Goal: Task Accomplishment & Management: Complete application form

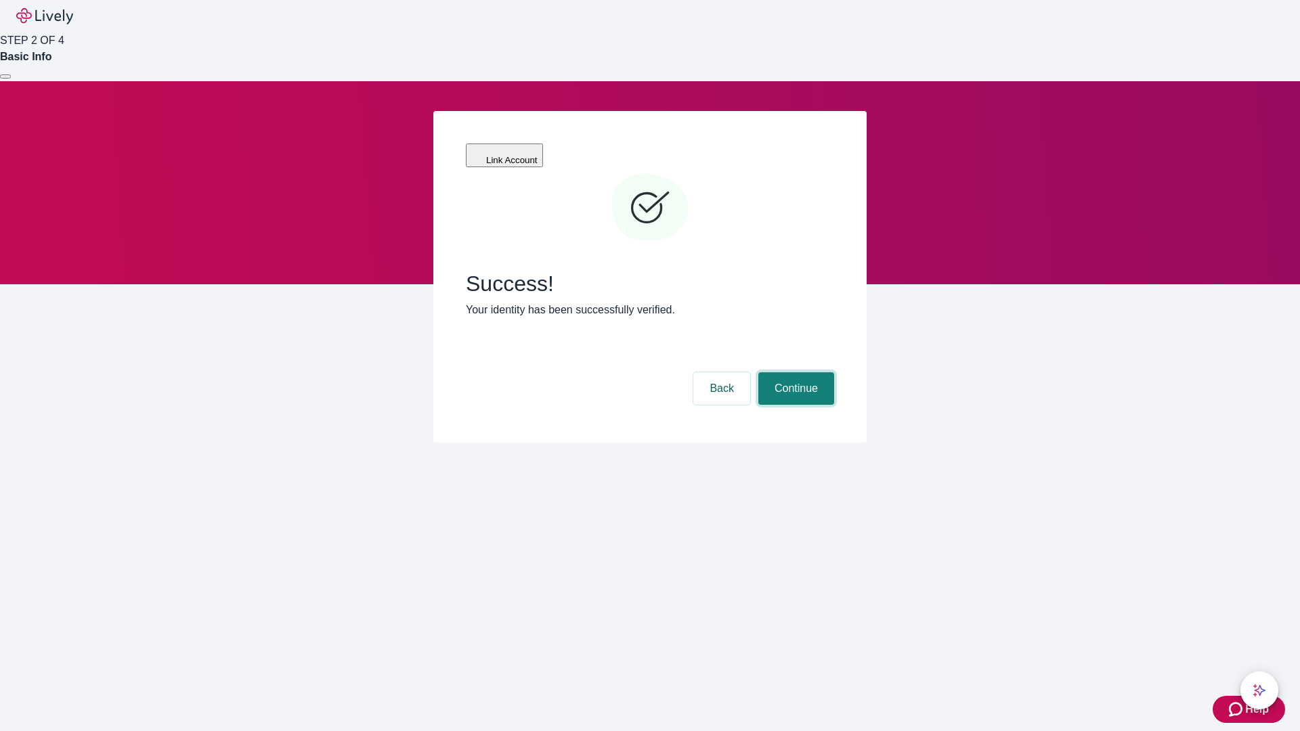
click at [794, 372] on button "Continue" at bounding box center [796, 388] width 76 height 32
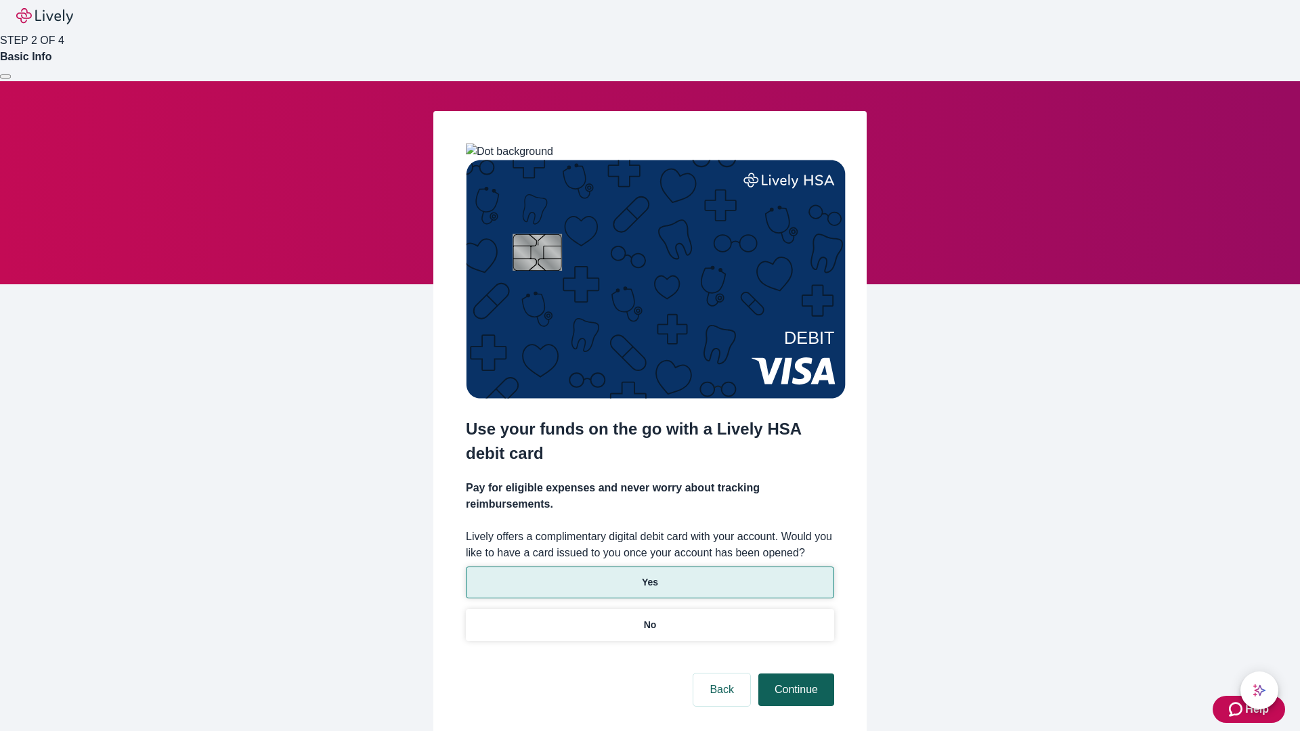
click at [649, 618] on p "No" at bounding box center [650, 625] width 13 height 14
click at [794, 674] on button "Continue" at bounding box center [796, 690] width 76 height 32
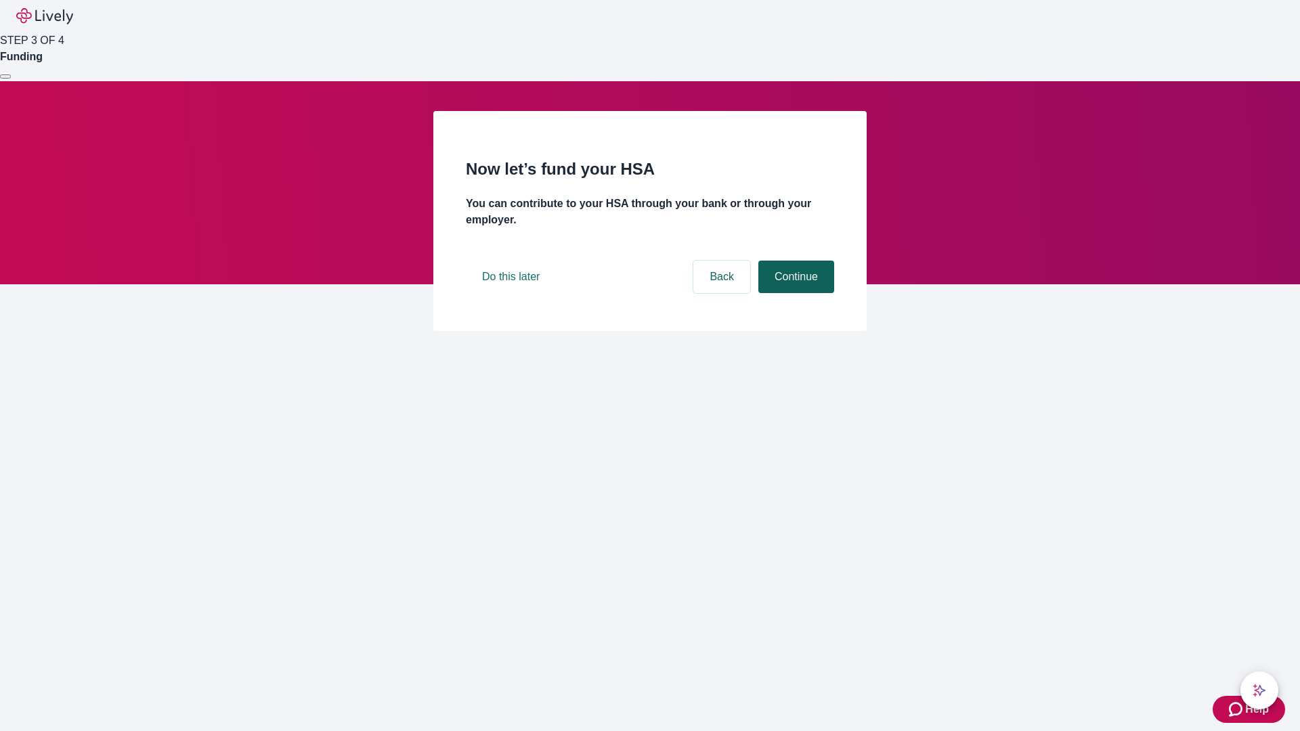
click at [794, 293] on button "Continue" at bounding box center [796, 277] width 76 height 32
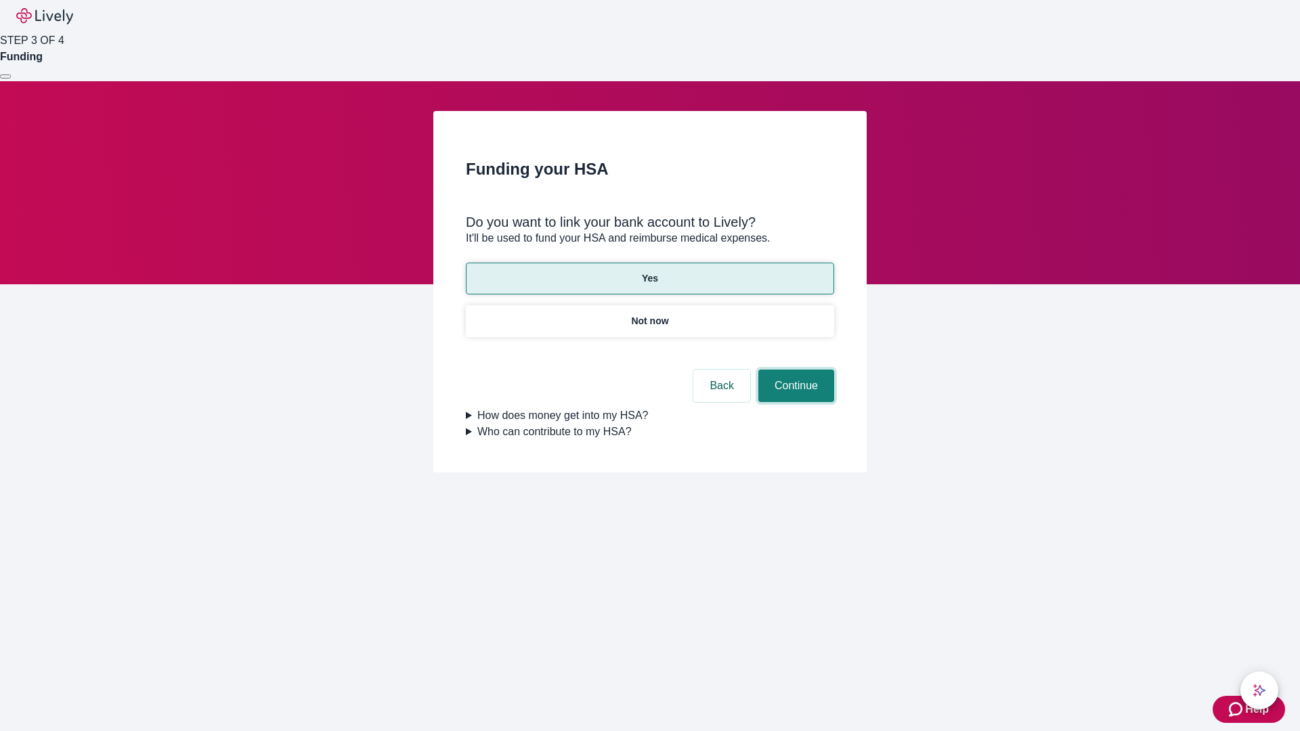
click at [794, 370] on button "Continue" at bounding box center [796, 386] width 76 height 32
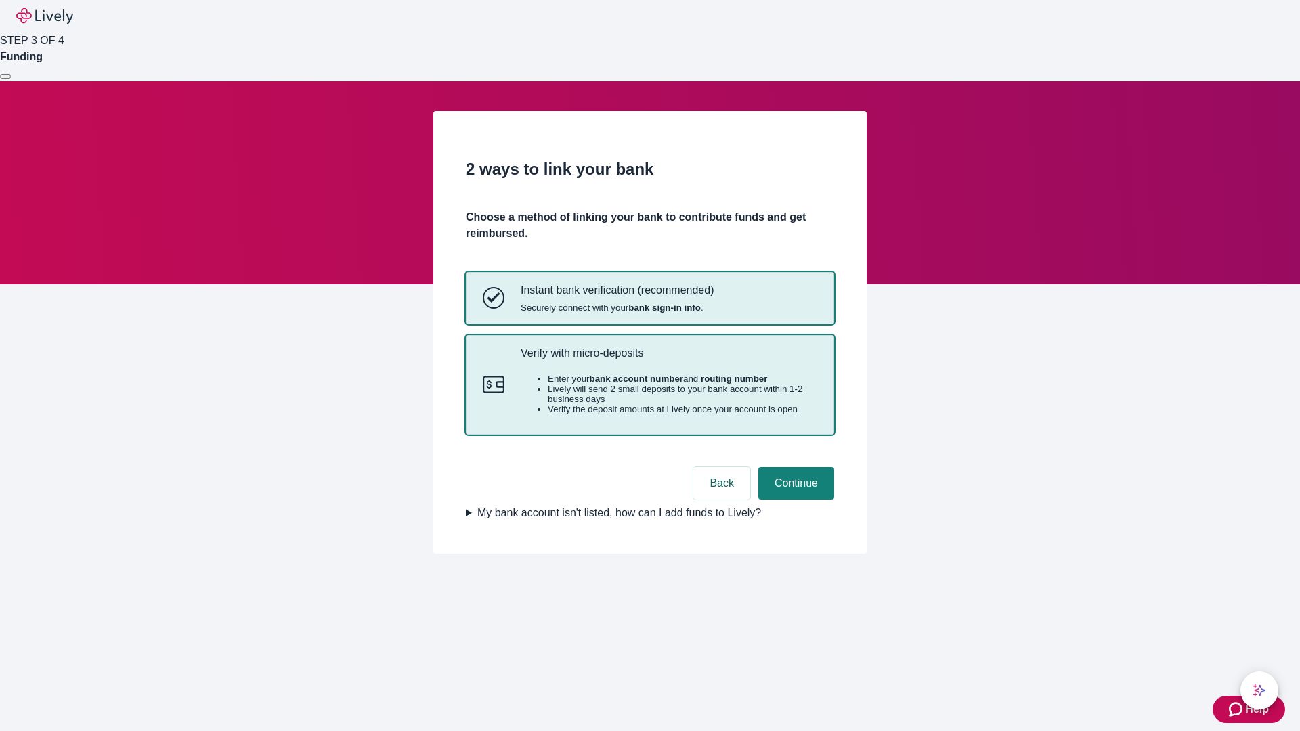
click at [668, 360] on p "Verify with micro-deposits" at bounding box center [669, 353] width 297 height 13
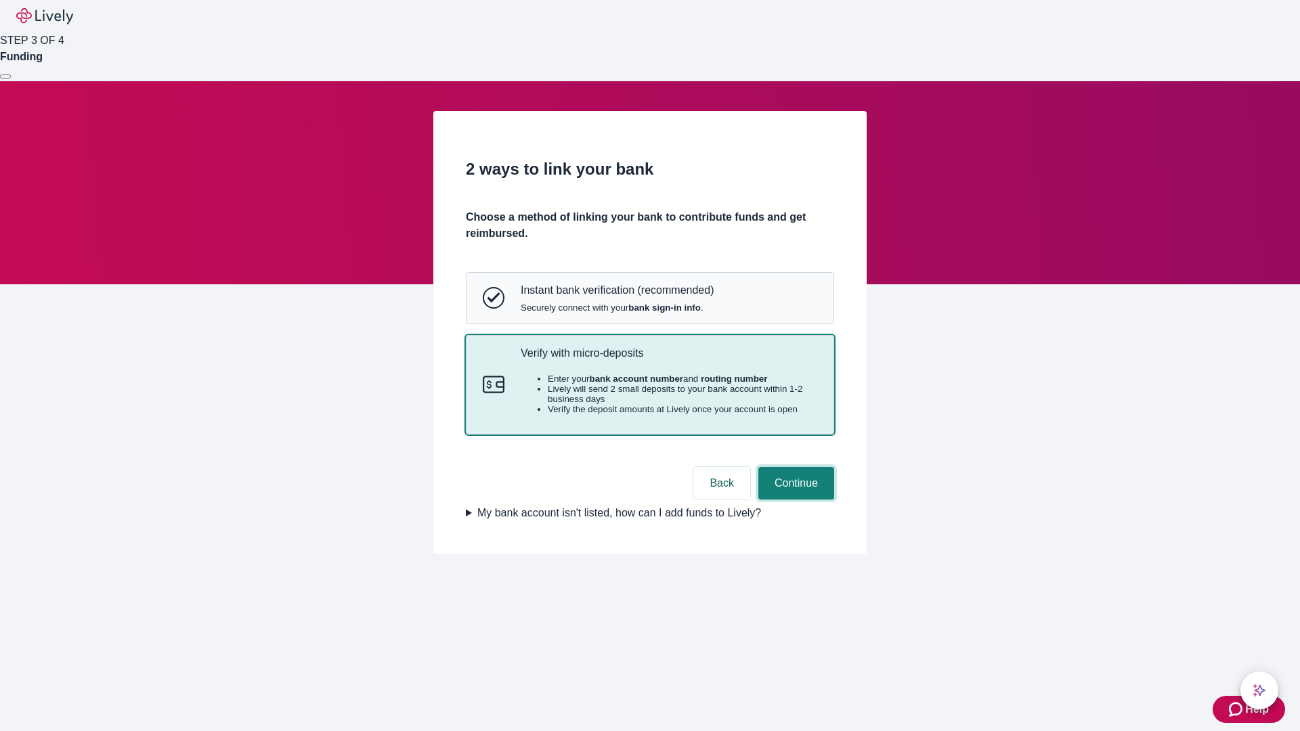
click at [794, 500] on button "Continue" at bounding box center [796, 483] width 76 height 32
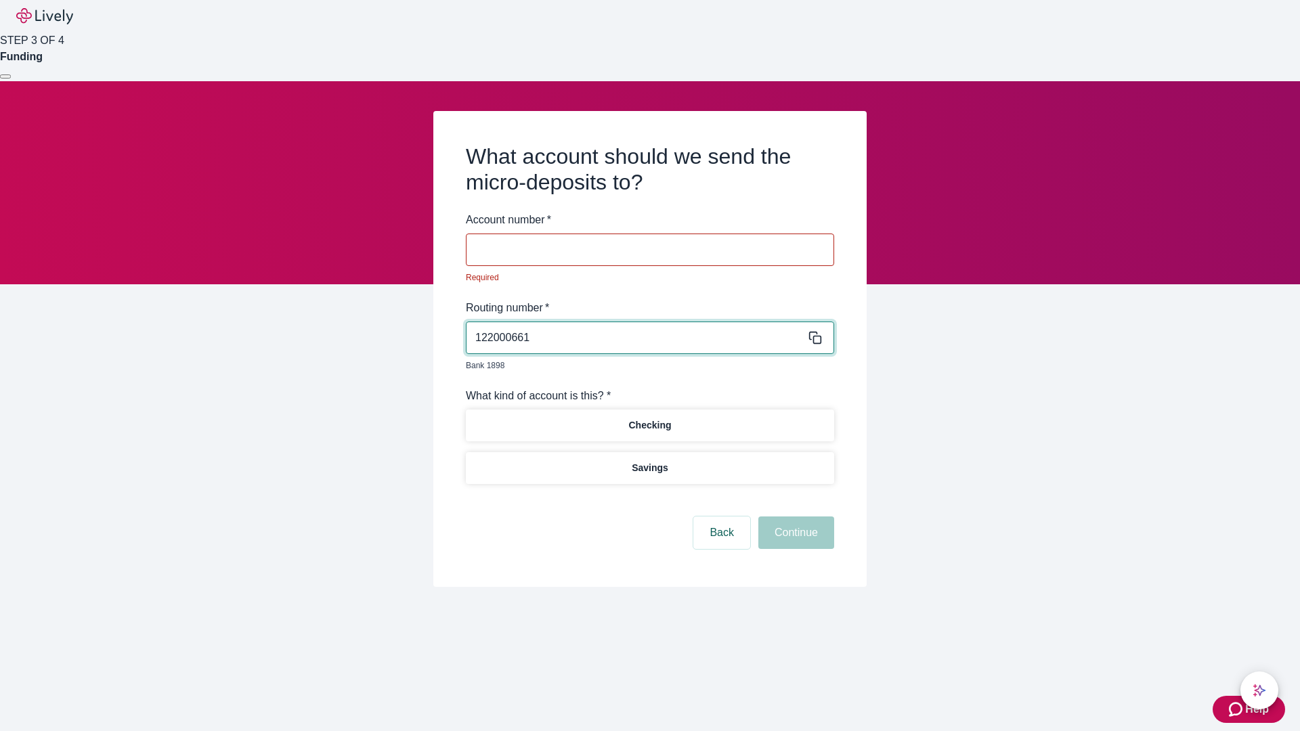
type input "122000661"
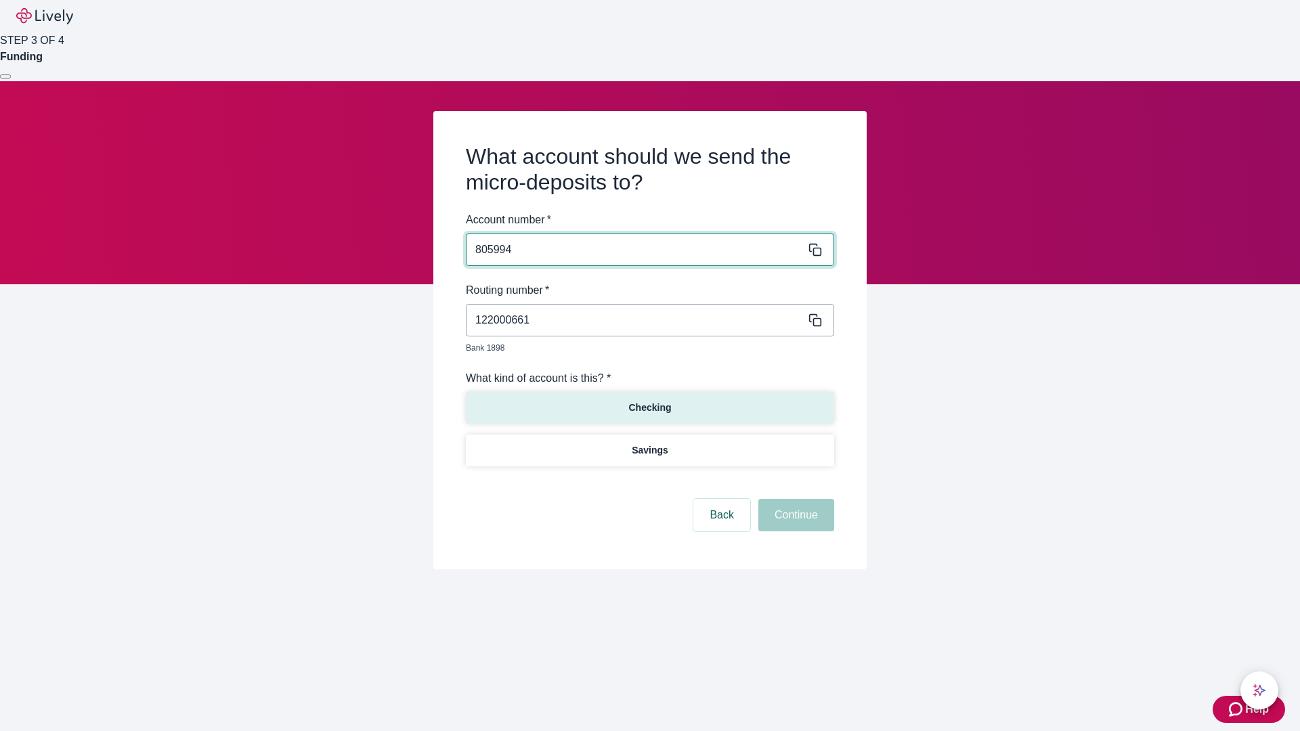
type input "805994"
click at [649, 401] on p "Checking" at bounding box center [649, 408] width 43 height 14
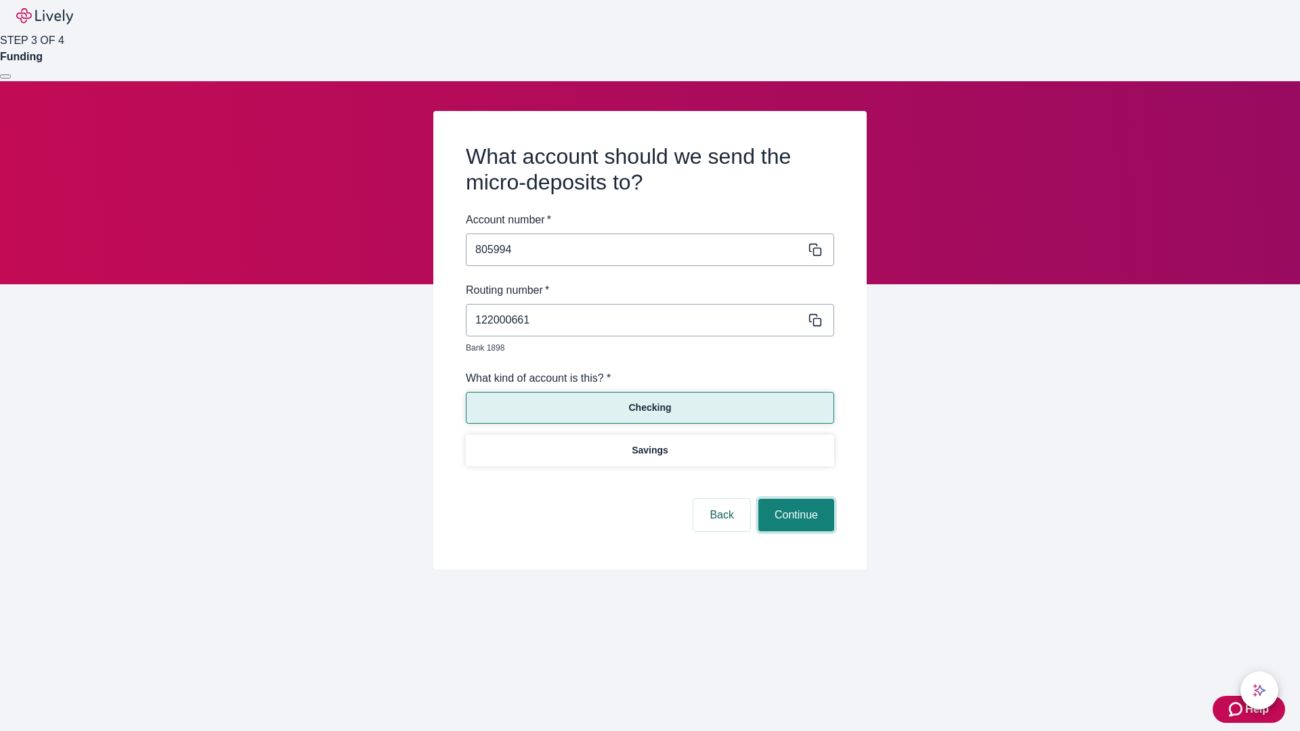
click at [794, 500] on button "Continue" at bounding box center [796, 515] width 76 height 32
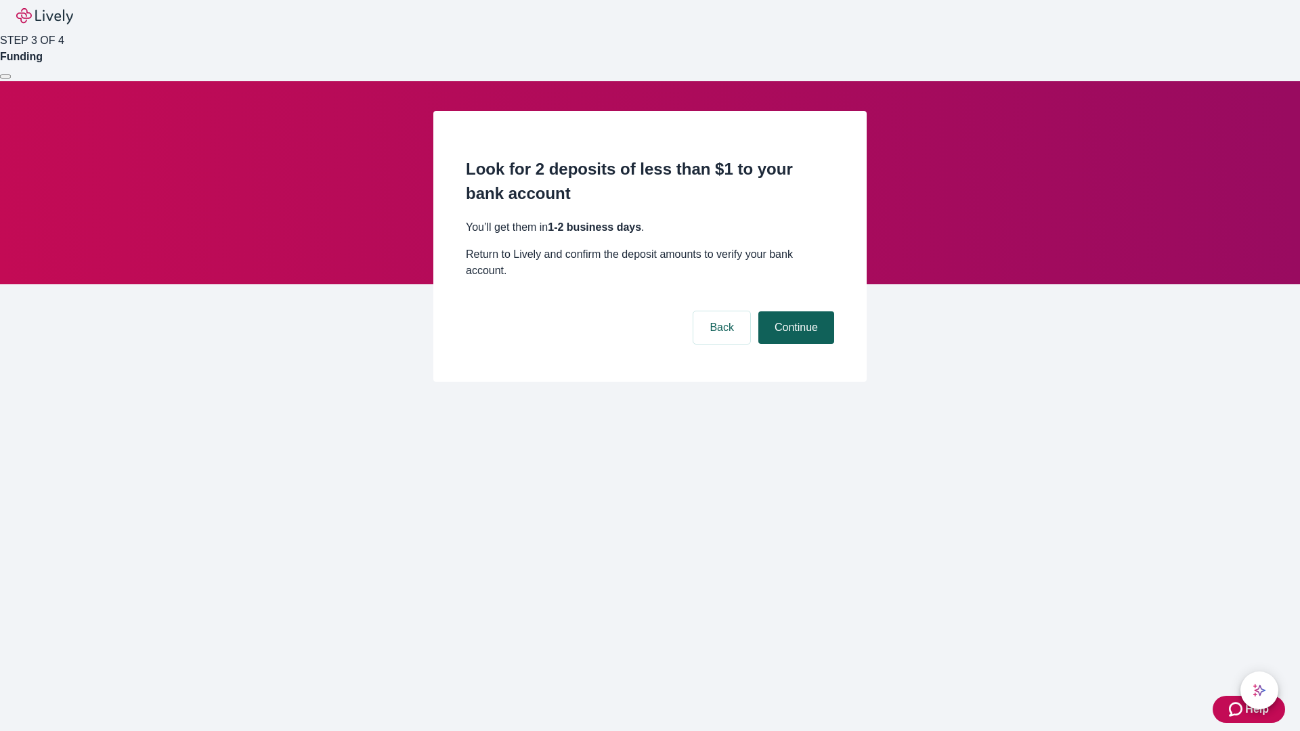
click at [794, 311] on button "Continue" at bounding box center [796, 327] width 76 height 32
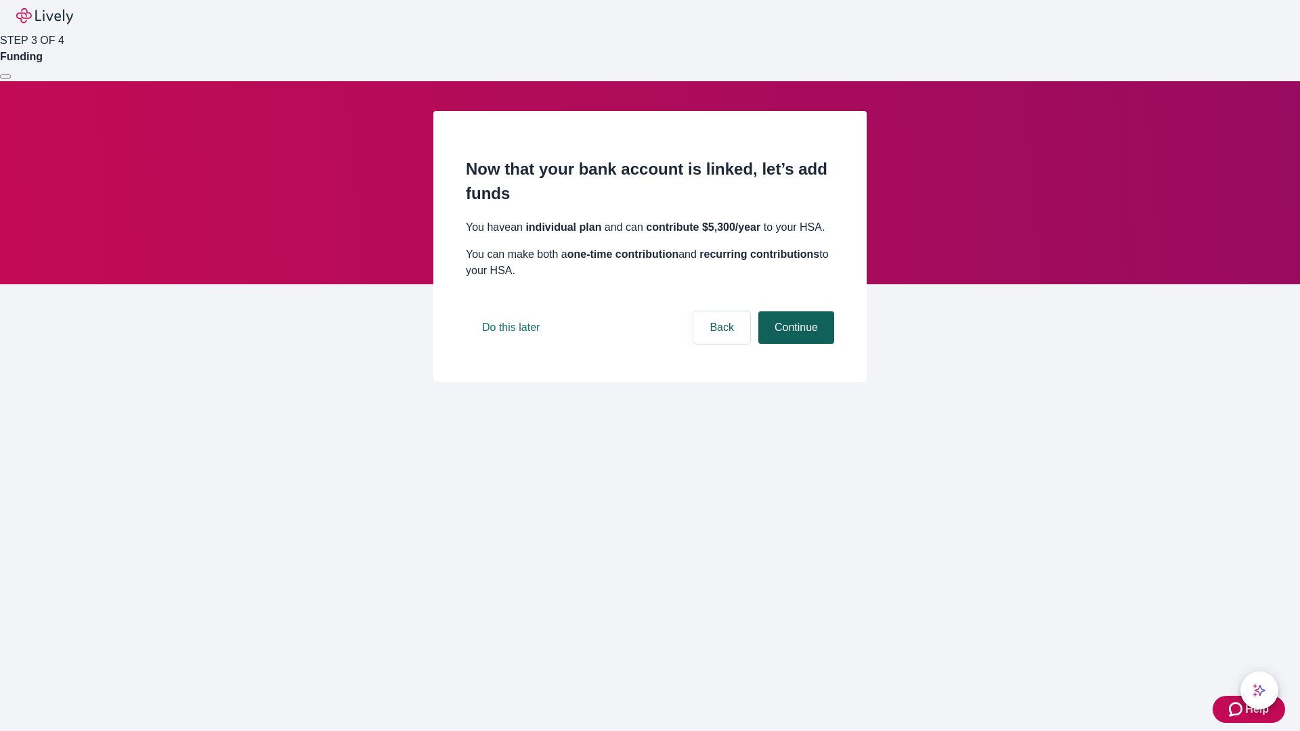
click at [794, 344] on button "Continue" at bounding box center [796, 327] width 76 height 32
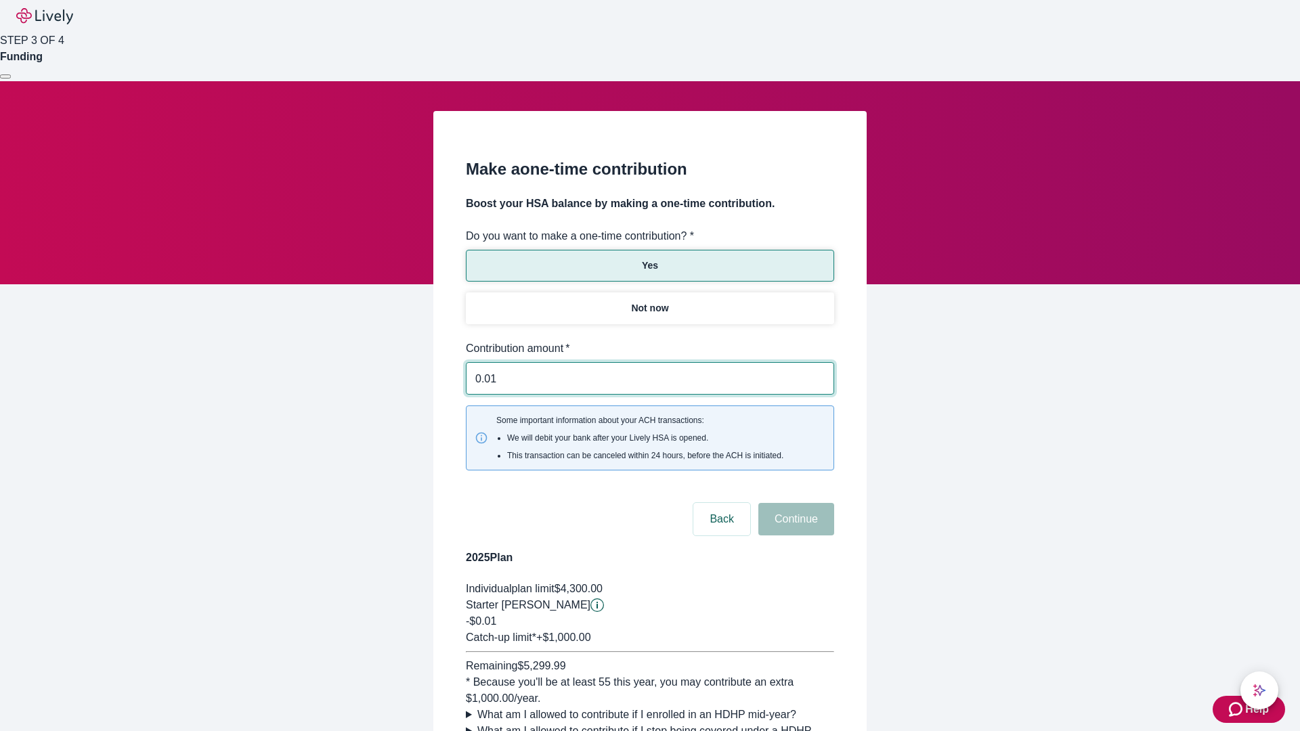
type input "0.01"
click at [794, 503] on button "Continue" at bounding box center [796, 519] width 76 height 32
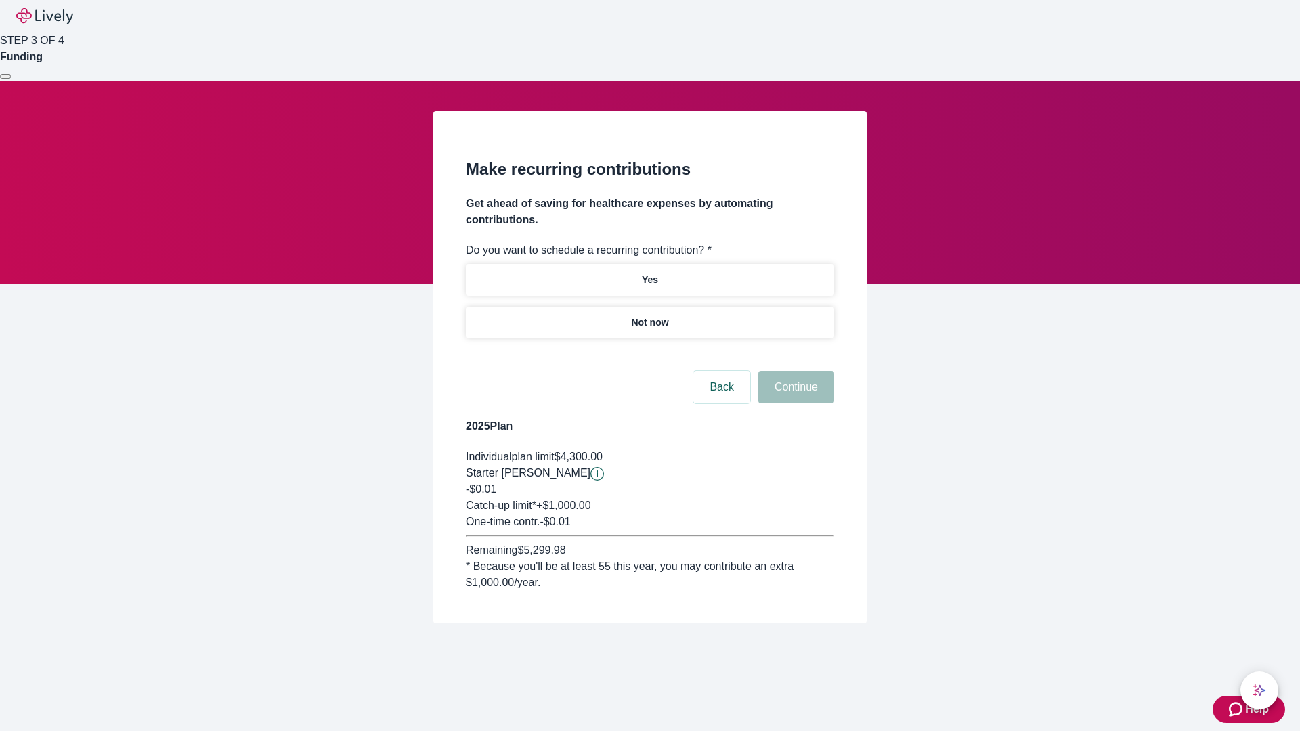
click at [649, 316] on p "Not now" at bounding box center [649, 323] width 37 height 14
click at [794, 371] on button "Continue" at bounding box center [796, 387] width 76 height 32
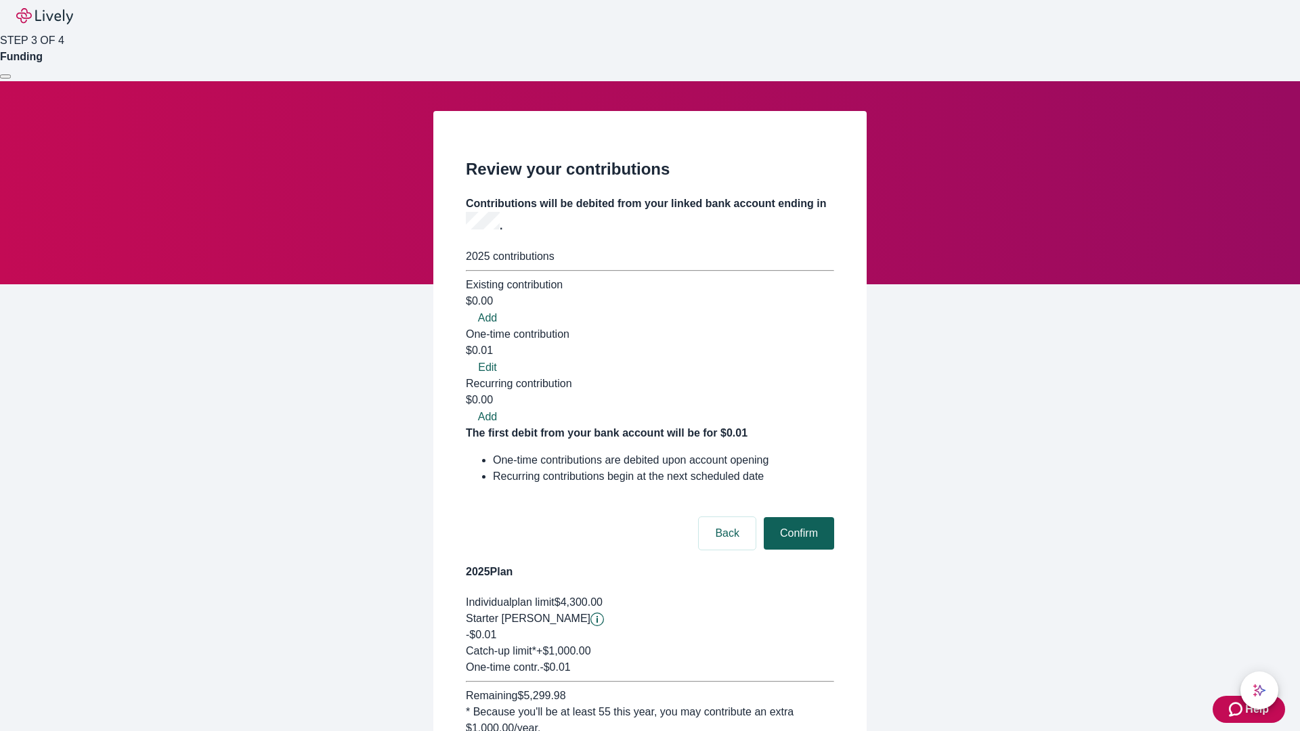
click at [797, 517] on button "Confirm" at bounding box center [799, 533] width 70 height 32
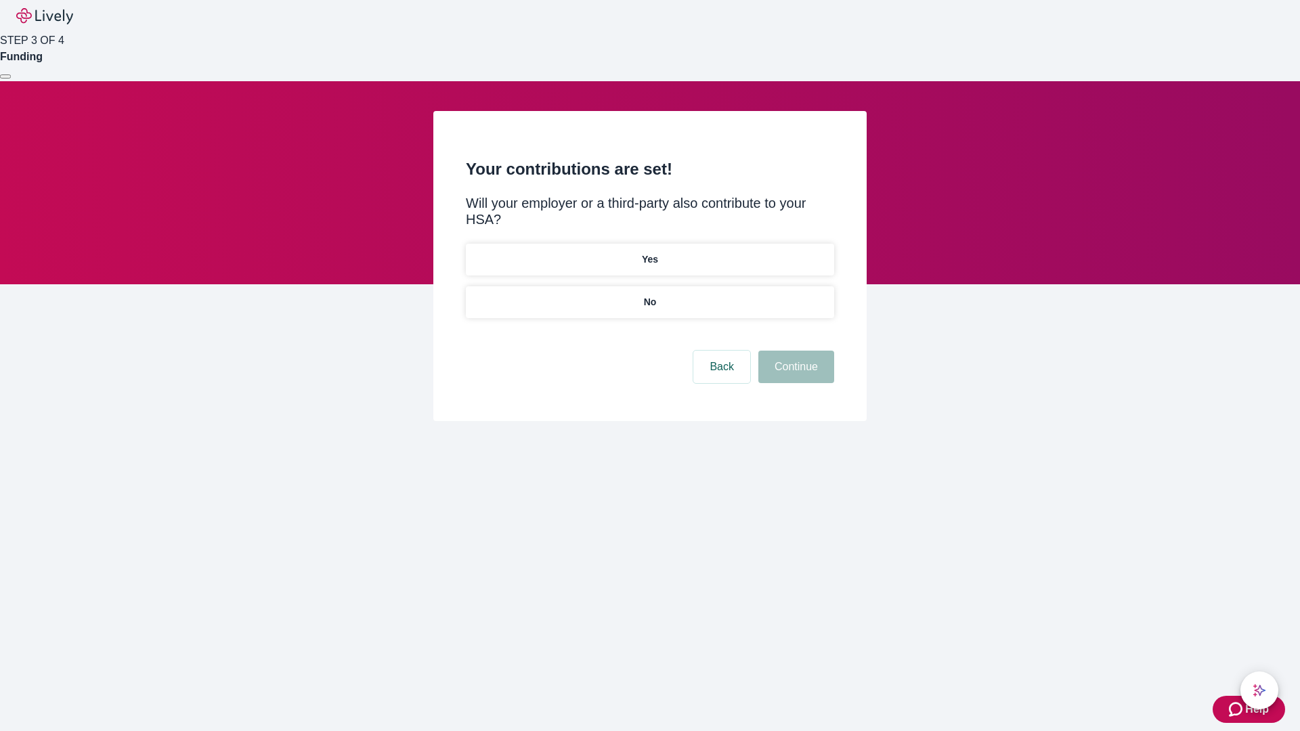
click at [649, 295] on p "No" at bounding box center [650, 302] width 13 height 14
click at [794, 351] on button "Continue" at bounding box center [796, 367] width 76 height 32
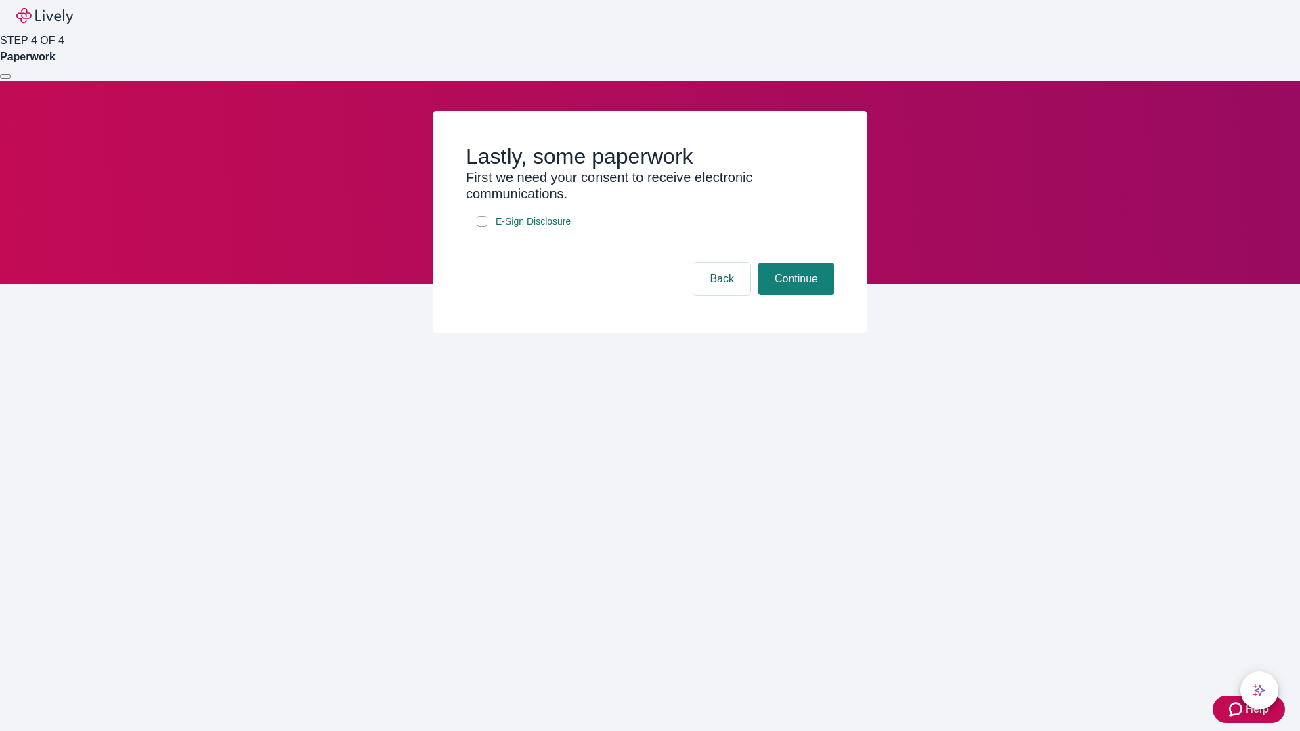
click at [482, 227] on input "E-Sign Disclosure" at bounding box center [482, 221] width 11 height 11
checkbox input "true"
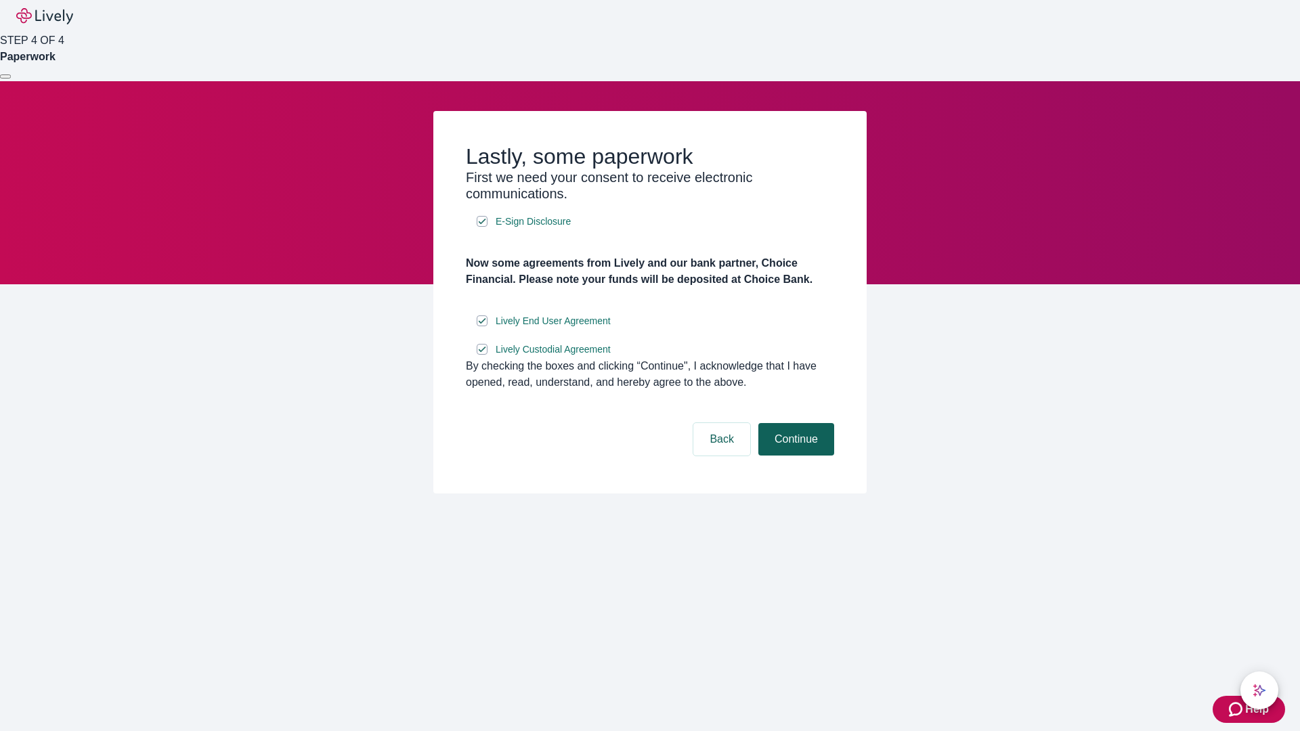
click at [794, 456] on button "Continue" at bounding box center [796, 439] width 76 height 32
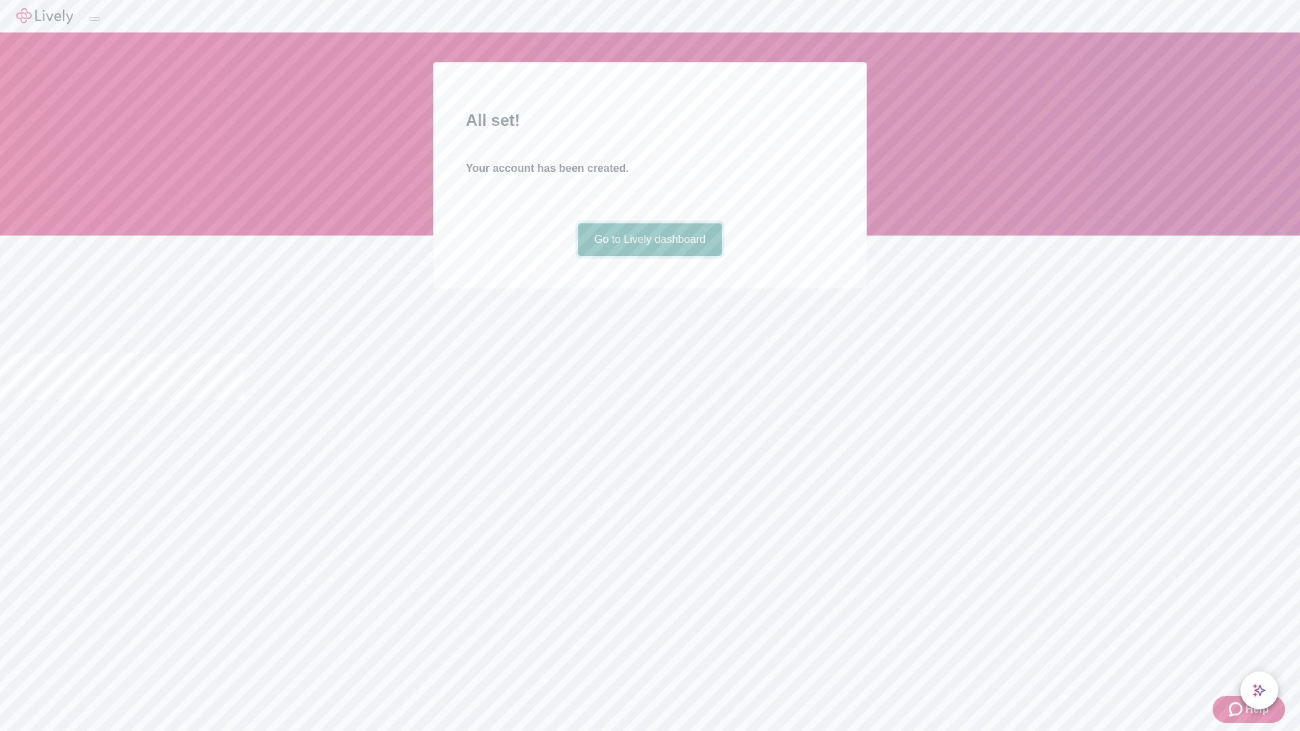
click at [649, 256] on link "Go to Lively dashboard" at bounding box center [650, 239] width 144 height 32
